Goal: Browse casually

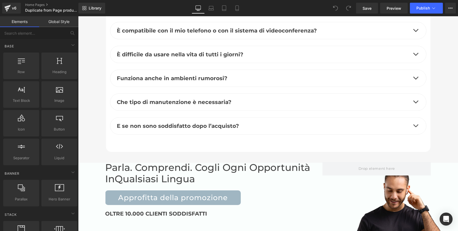
scroll to position [2152, 0]
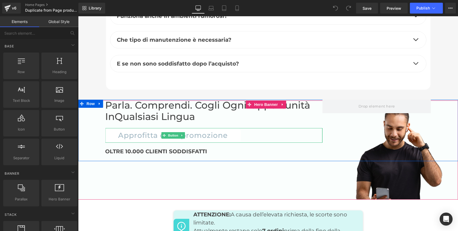
click at [109, 128] on link "Approfitta della promozione" at bounding box center [172, 135] width 135 height 15
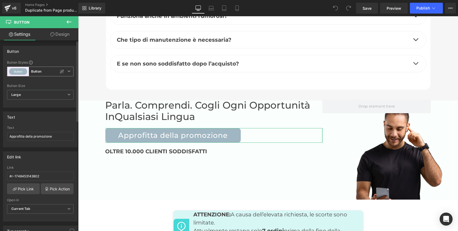
click at [21, 70] on button "Button" at bounding box center [18, 71] width 18 height 6
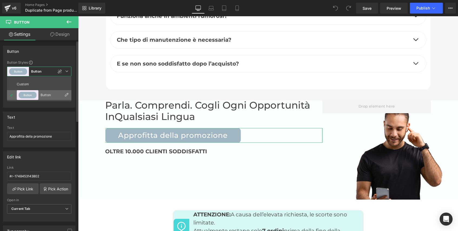
click at [26, 94] on button "Button" at bounding box center [28, 95] width 18 height 6
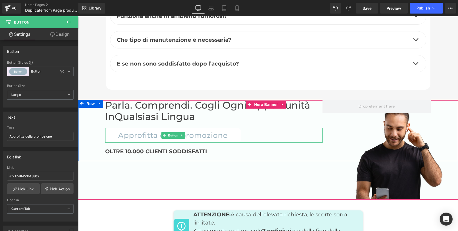
click at [231, 128] on link "Approfitta della promozione" at bounding box center [172, 135] width 135 height 15
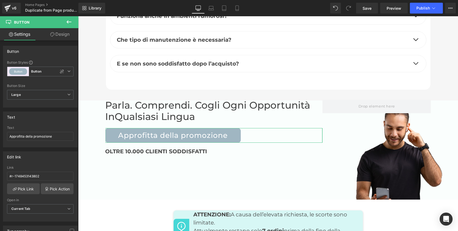
click at [66, 33] on link "Design" at bounding box center [59, 34] width 39 height 12
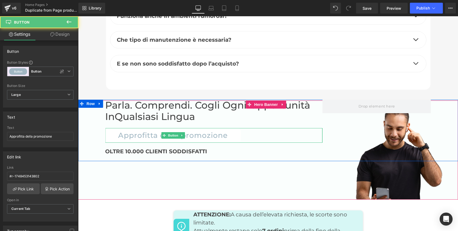
click at [229, 128] on link "Approfitta della promozione" at bounding box center [172, 135] width 135 height 15
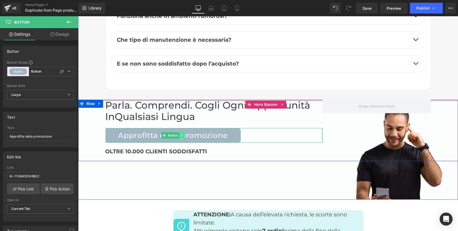
click at [181, 134] on icon at bounding box center [182, 135] width 3 height 3
click at [190, 134] on icon at bounding box center [190, 135] width 1 height 2
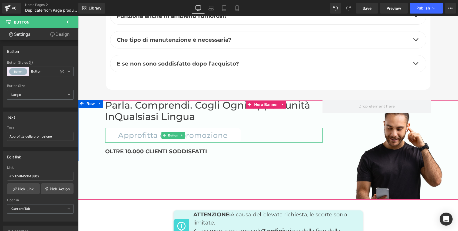
click at [112, 128] on link "Approfitta della promozione" at bounding box center [172, 135] width 135 height 15
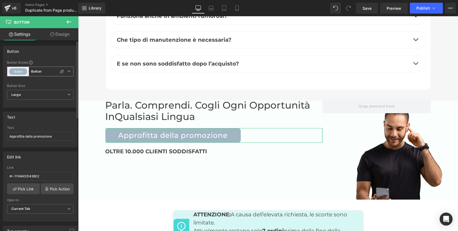
click at [67, 72] on icon at bounding box center [68, 70] width 3 height 3
click at [67, 72] on icon at bounding box center [66, 70] width 3 height 3
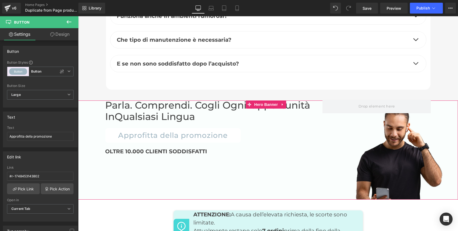
drag, startPoint x: 95, startPoint y: 141, endPoint x: 139, endPoint y: 90, distance: 66.7
click at [95, 141] on div "Parla. Comprendi. Cogli ogni opportunità in Qualsiasi Lingua Heading Approfitta…" at bounding box center [268, 149] width 380 height 99
